Goal: Check status: Check status

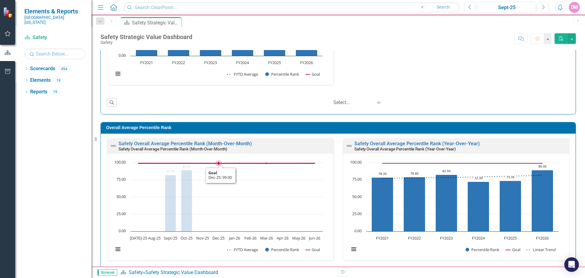
scroll to position [483, 0]
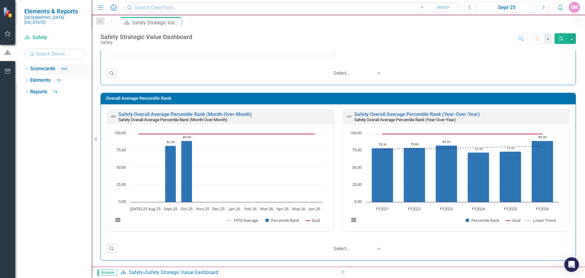
click at [27, 68] on icon "Dropdown" at bounding box center [26, 69] width 4 height 3
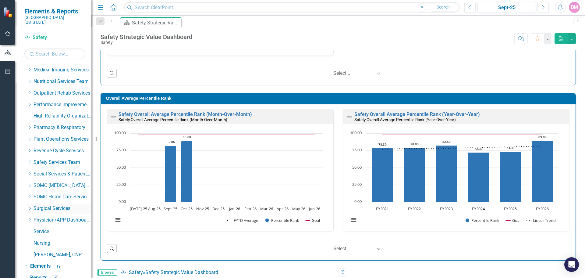
scroll to position [312, 0]
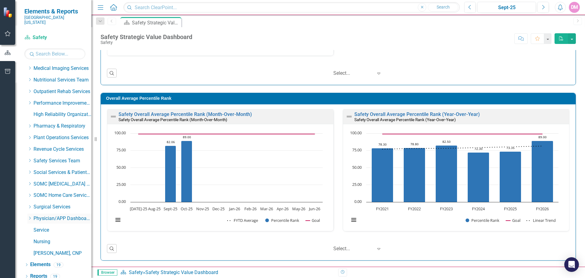
click at [32, 216] on icon "Dropdown" at bounding box center [29, 218] width 5 height 4
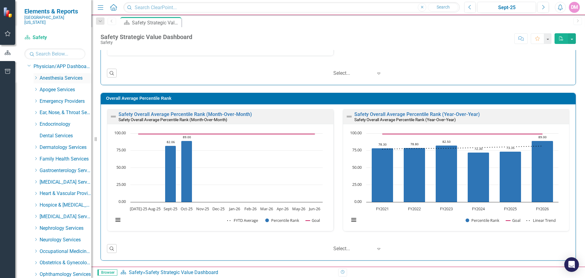
scroll to position [464, 0]
drag, startPoint x: 35, startPoint y: 150, endPoint x: 36, endPoint y: 154, distance: 4.0
click at [35, 153] on div "Dropdown Family Health Services" at bounding box center [63, 158] width 58 height 10
click at [36, 156] on icon "Dropdown" at bounding box center [36, 158] width 5 height 4
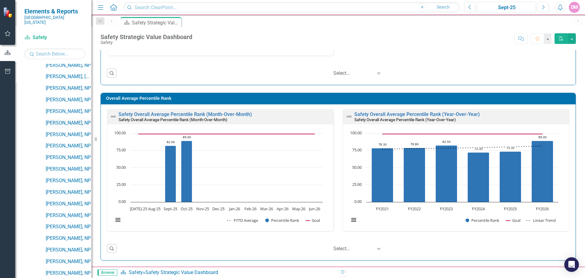
scroll to position [830, 0]
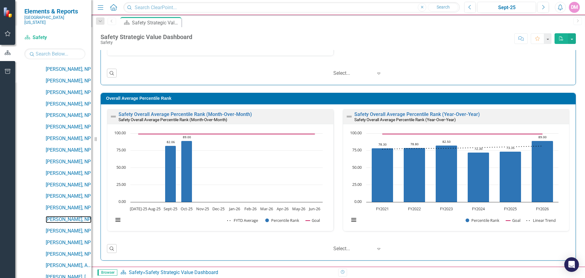
drag, startPoint x: 71, startPoint y: 214, endPoint x: 320, endPoint y: 5, distance: 325.0
click at [71, 216] on link "[PERSON_NAME], NP" at bounding box center [69, 219] width 46 height 7
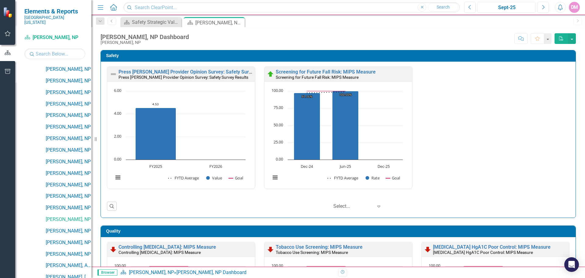
click at [521, 9] on div "Sept-25" at bounding box center [506, 7] width 54 height 7
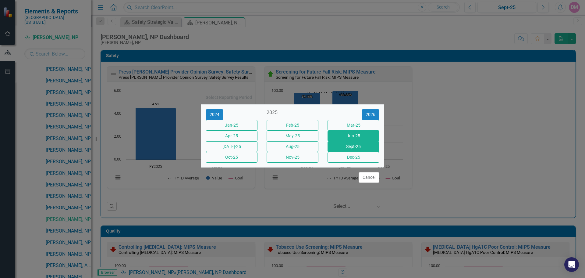
click at [355, 134] on button "Jun-25" at bounding box center [353, 135] width 52 height 11
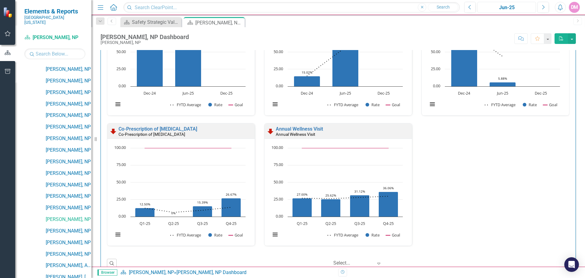
scroll to position [172, 0]
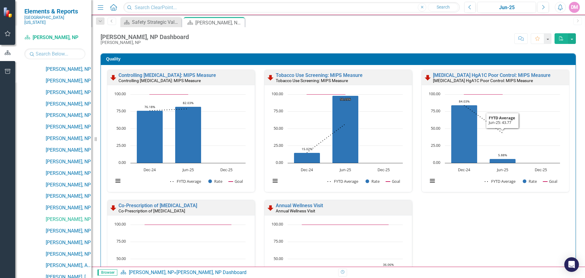
click at [551, 79] on div "[MEDICAL_DATA] HgA1C Poor Control: MIPS Measure" at bounding box center [500, 80] width 135 height 5
click at [503, 161] on icon "Jun-25, 5.88235294. Rate." at bounding box center [502, 160] width 26 height 4
click at [504, 161] on icon "Jun-25, 5.88235294. Rate." at bounding box center [502, 160] width 26 height 4
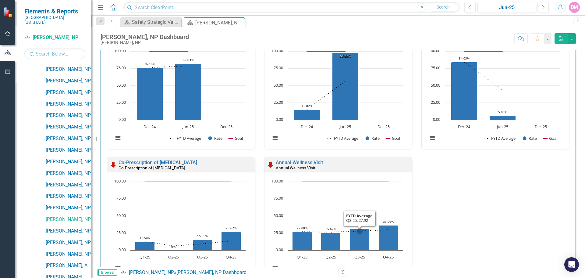
scroll to position [183, 0]
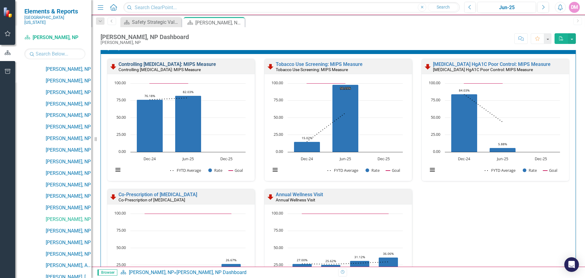
click at [136, 63] on link "Controlling [MEDICAL_DATA]: MIPS Measure" at bounding box center [167, 64] width 97 height 6
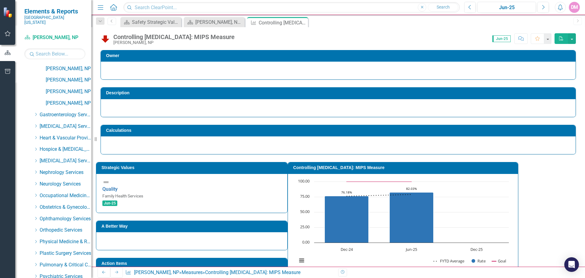
scroll to position [1326, 0]
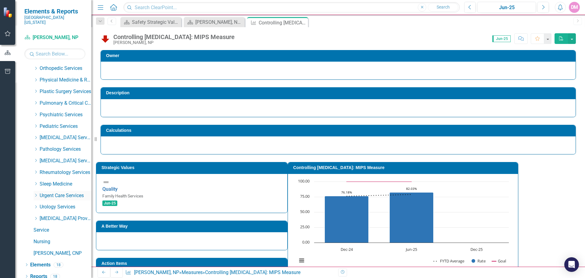
click at [37, 193] on icon "Dropdown" at bounding box center [36, 195] width 5 height 4
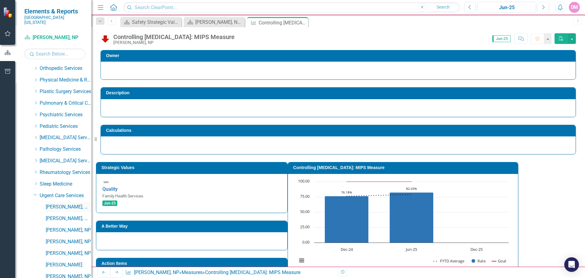
click at [68, 204] on link "[PERSON_NAME], MD" at bounding box center [69, 206] width 46 height 7
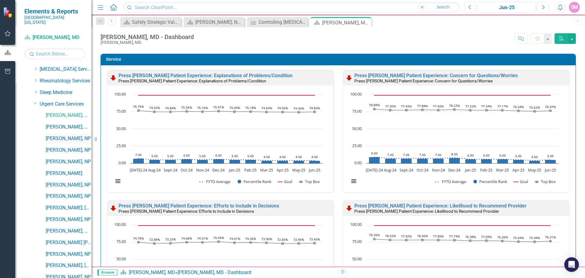
scroll to position [1448, 0]
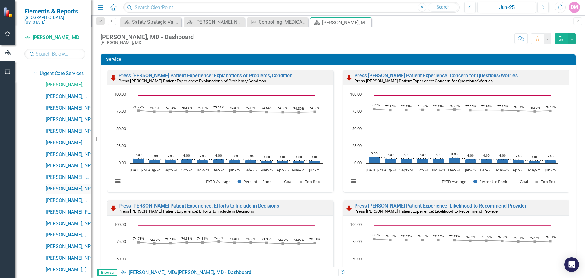
click at [70, 185] on link "[PERSON_NAME], NP" at bounding box center [69, 188] width 46 height 7
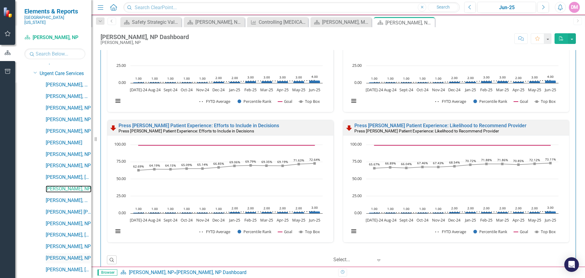
scroll to position [1509, 0]
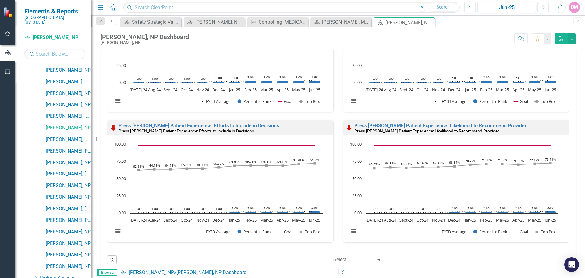
click at [61, 205] on link "[PERSON_NAME], [GEOGRAPHIC_DATA]" at bounding box center [69, 208] width 46 height 7
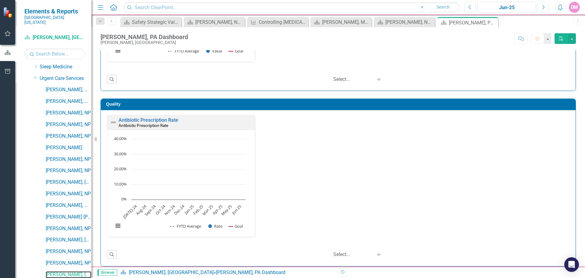
scroll to position [1448, 0]
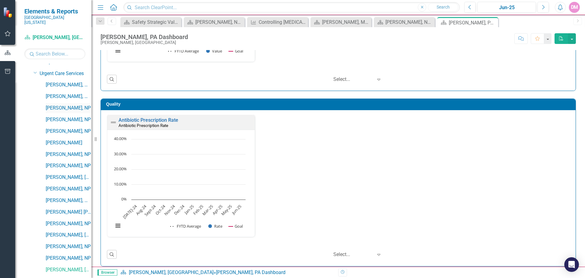
click at [57, 104] on link "[PERSON_NAME], NP" at bounding box center [69, 107] width 46 height 7
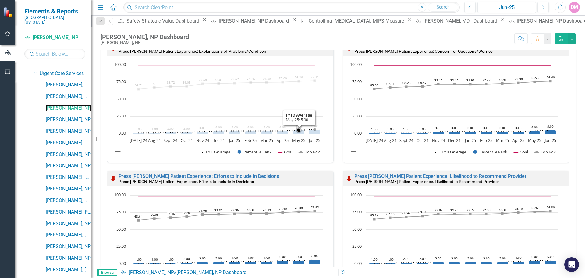
scroll to position [431, 0]
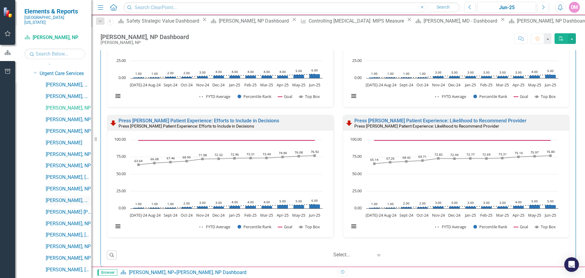
click at [58, 197] on link "[PERSON_NAME], MD" at bounding box center [69, 200] width 46 height 7
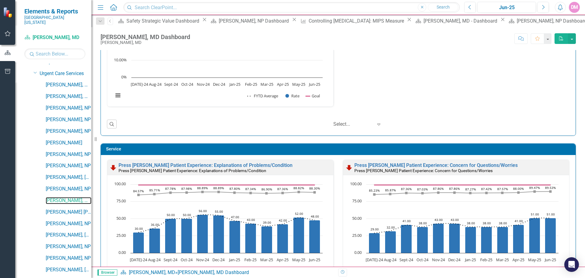
scroll to position [354, 0]
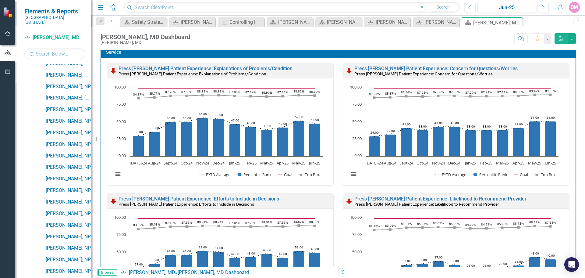
scroll to position [747, 0]
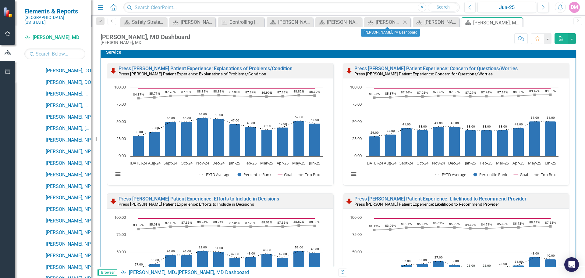
click at [407, 21] on icon "Close" at bounding box center [405, 22] width 6 height 5
click at [390, 21] on icon "Close" at bounding box center [390, 22] width 6 height 5
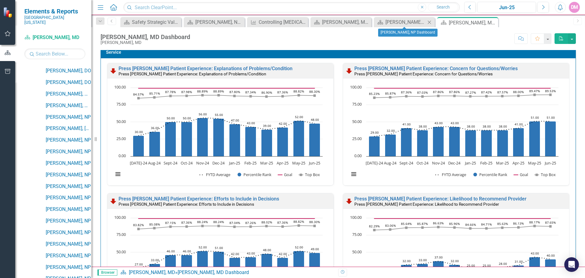
click at [430, 21] on icon at bounding box center [429, 21] width 3 height 3
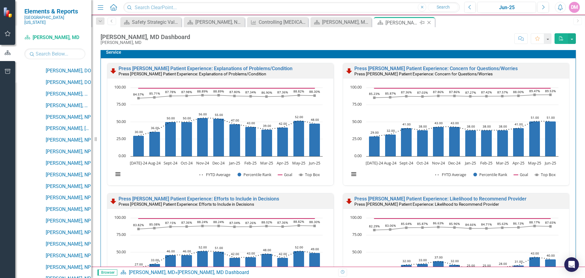
click at [430, 22] on icon "Close" at bounding box center [429, 22] width 6 height 5
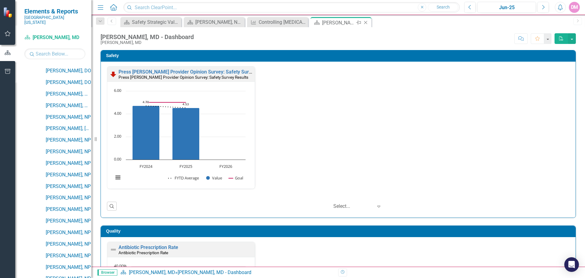
click at [367, 23] on icon "Close" at bounding box center [366, 22] width 6 height 5
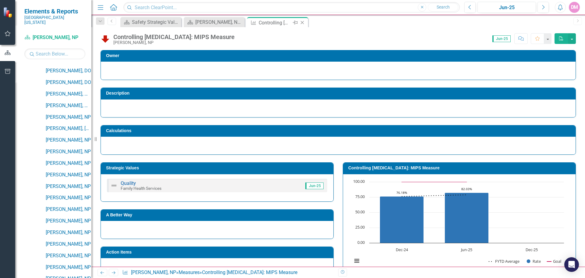
click at [303, 21] on icon at bounding box center [302, 22] width 3 height 3
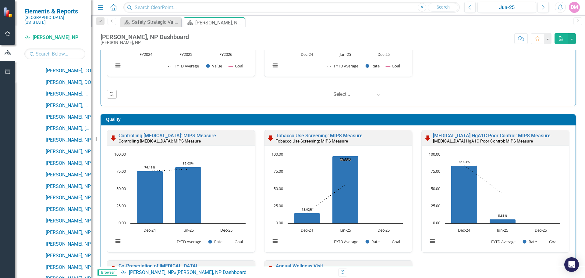
scroll to position [122, 0]
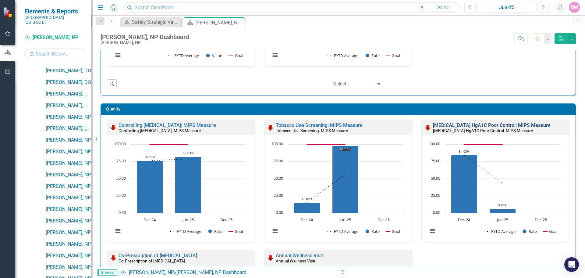
click at [452, 125] on link "[MEDICAL_DATA] HgA1C Poor Control: MIPS Measure" at bounding box center [492, 125] width 118 height 6
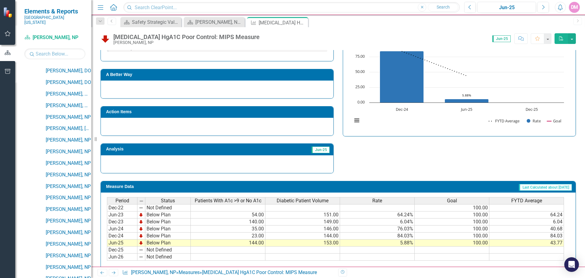
scroll to position [150, 0]
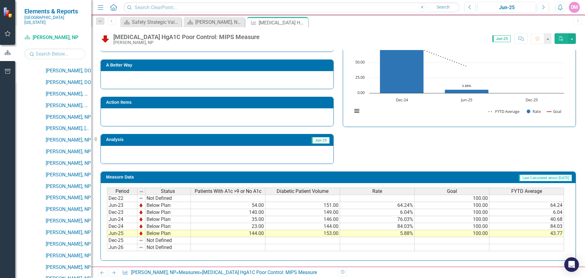
click at [127, 232] on td "Jun-25" at bounding box center [122, 233] width 30 height 7
click at [151, 233] on td "Below Plan" at bounding box center [167, 233] width 45 height 7
click at [317, 235] on td "153.00" at bounding box center [302, 233] width 75 height 7
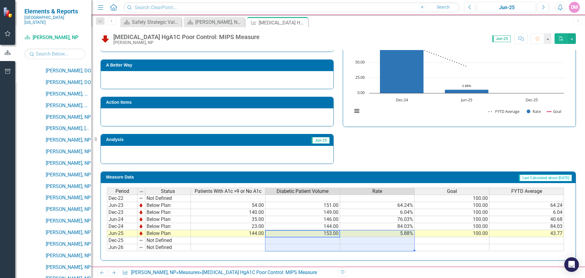
drag, startPoint x: 338, startPoint y: 236, endPoint x: 351, endPoint y: 249, distance: 18.5
click at [351, 249] on tbody "Dec-22 Not Defined 100.00 Jun-23 Below Plan 54.00 151.00 64.24% 100.00 64.24 De…" at bounding box center [335, 222] width 457 height 56
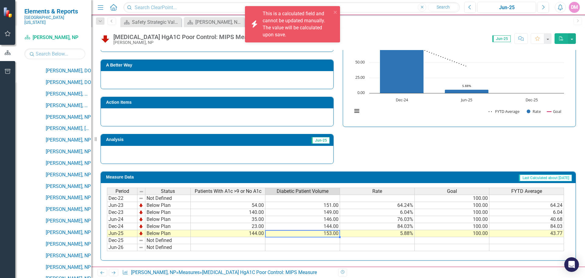
click at [334, 233] on td "153.00" at bounding box center [302, 233] width 75 height 7
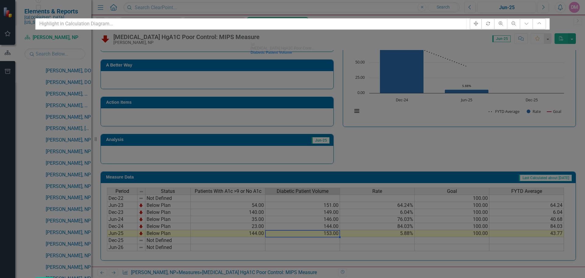
click at [318, 55] on div "Diabetic Patient Volume" at bounding box center [293, 52] width 84 height 4
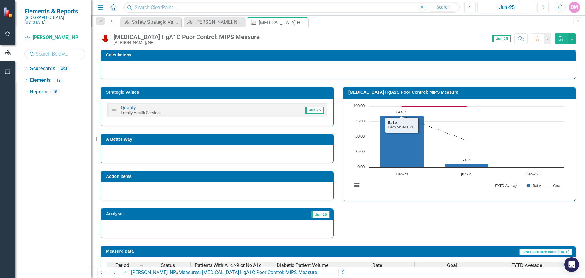
scroll to position [150, 0]
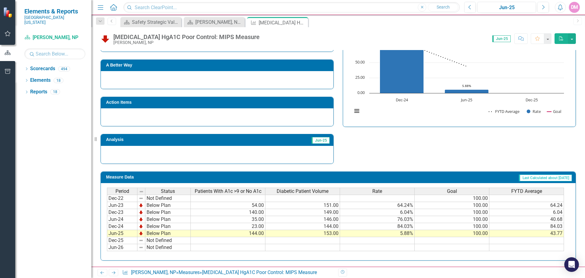
click at [329, 233] on td "153.00" at bounding box center [302, 233] width 75 height 7
drag, startPoint x: 339, startPoint y: 237, endPoint x: 334, endPoint y: 235, distance: 5.3
click at [107, 235] on div "Period Status Patients With A1c >9 or No A1c Diabetic Patient Volume Rate Goal …" at bounding box center [107, 222] width 0 height 70
click at [338, 232] on td "153.00" at bounding box center [302, 233] width 75 height 7
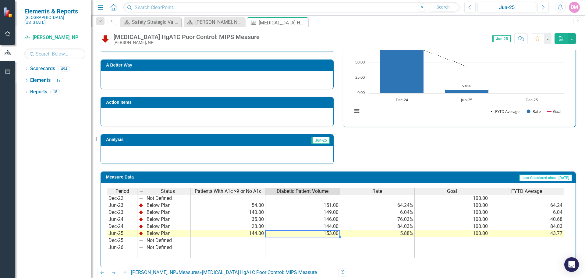
click at [338, 232] on td "153.00" at bounding box center [302, 233] width 75 height 7
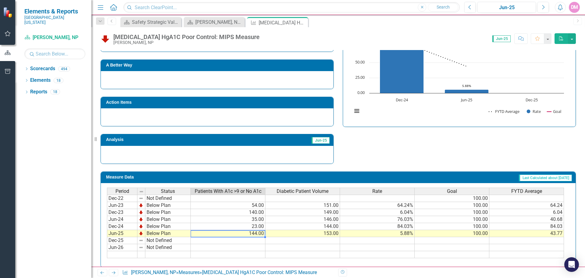
click at [259, 231] on td "144.00" at bounding box center [228, 233] width 75 height 7
click at [256, 232] on td "144.00" at bounding box center [228, 233] width 75 height 7
click at [256, 233] on td "144.00" at bounding box center [228, 233] width 75 height 7
click at [167, 235] on td "Below Plan" at bounding box center [167, 233] width 45 height 7
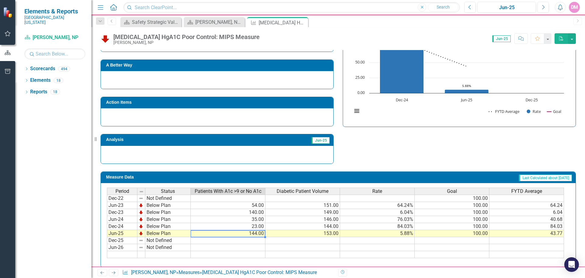
click at [231, 234] on td "144.00" at bounding box center [228, 233] width 75 height 7
click at [262, 232] on td "144.00" at bounding box center [228, 233] width 75 height 7
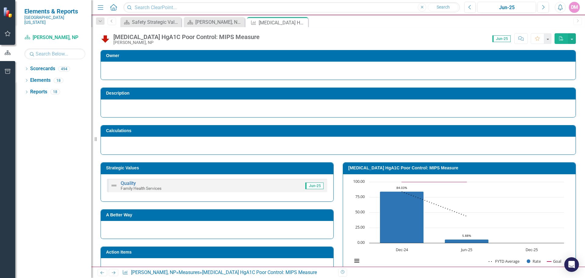
scroll to position [157, 0]
